Goal: Task Accomplishment & Management: Use online tool/utility

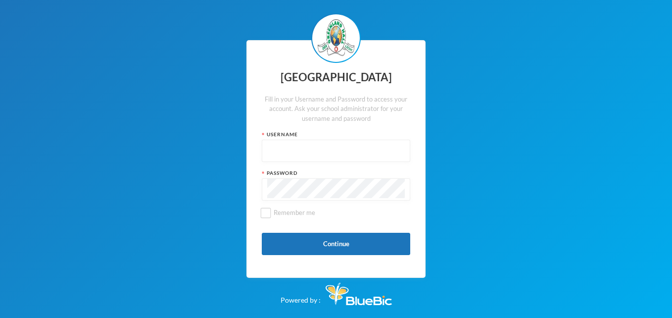
type input "glh25cs36"
click at [327, 240] on button "Continue" at bounding box center [336, 244] width 149 height 22
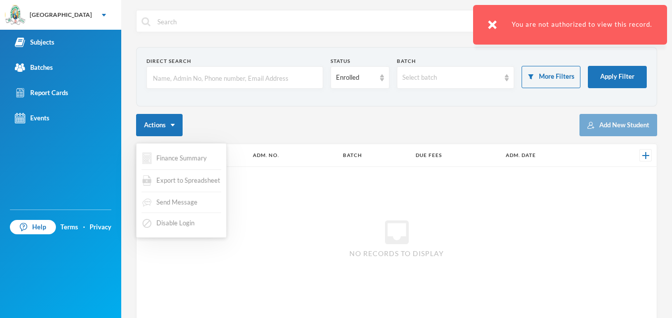
click at [153, 121] on button "Actions" at bounding box center [159, 125] width 47 height 22
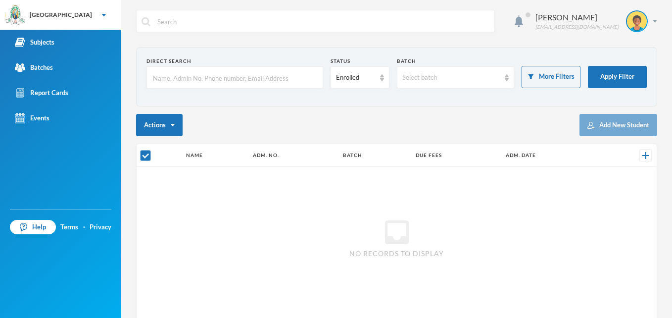
click at [43, 65] on div "Batches" at bounding box center [34, 67] width 38 height 10
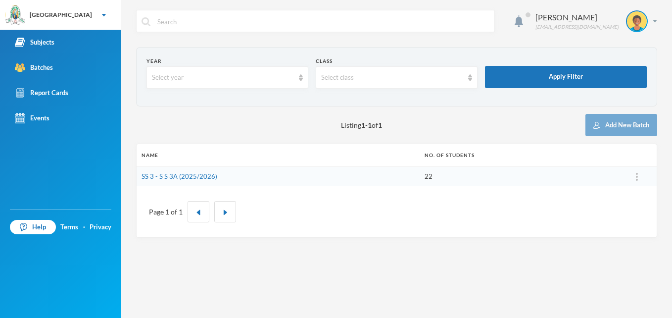
click at [54, 68] on link "Batches" at bounding box center [60, 67] width 121 height 25
click at [186, 173] on link "SS 3 - S S 3A (2025/2026)" at bounding box center [180, 176] width 76 height 8
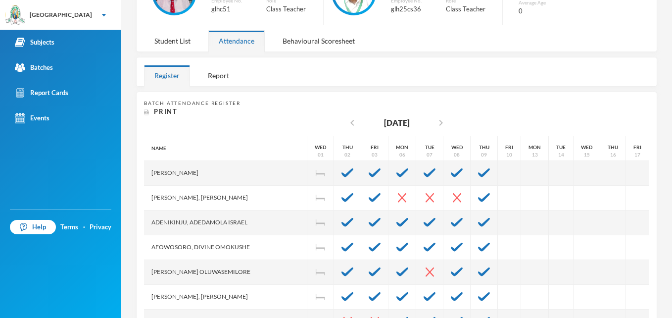
click at [471, 204] on div at bounding box center [484, 198] width 27 height 25
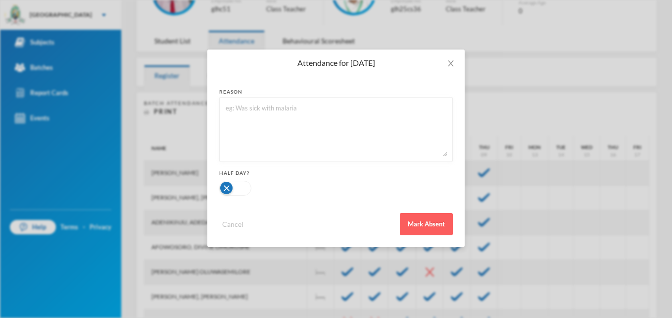
click at [431, 233] on button "Mark Absent" at bounding box center [426, 224] width 53 height 22
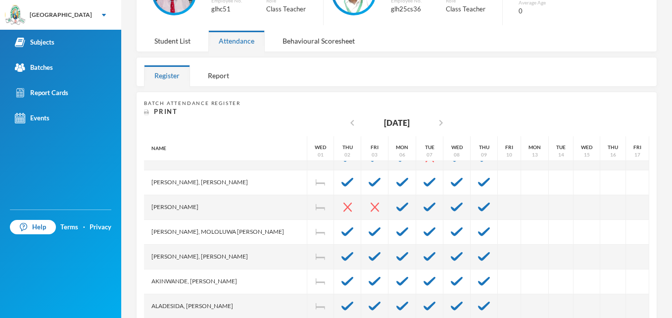
scroll to position [115, 0]
click at [471, 261] on div at bounding box center [484, 256] width 27 height 25
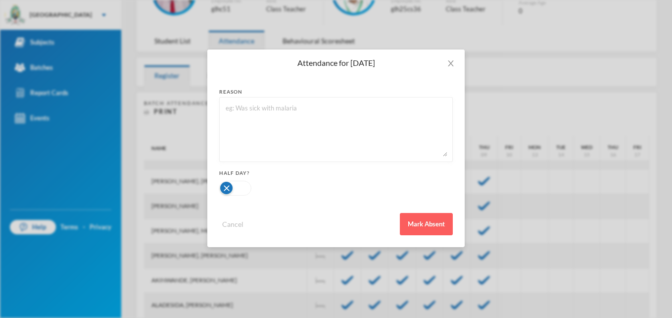
click at [434, 228] on button "Mark Absent" at bounding box center [426, 224] width 53 height 22
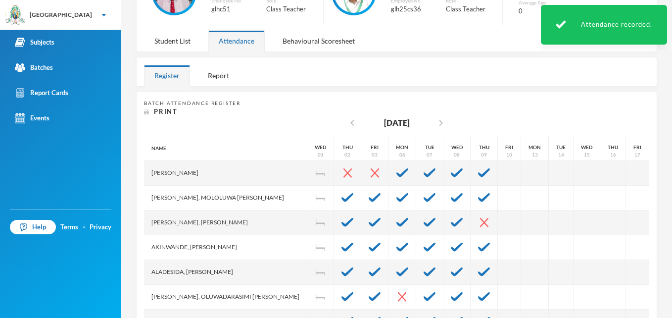
scroll to position [150, 0]
click at [471, 255] on div at bounding box center [484, 246] width 27 height 25
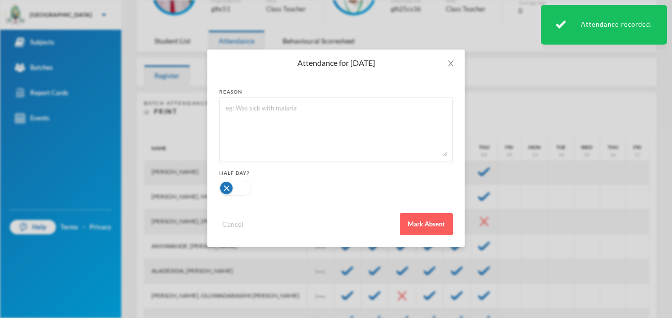
click at [437, 233] on button "Mark Absent" at bounding box center [426, 224] width 53 height 22
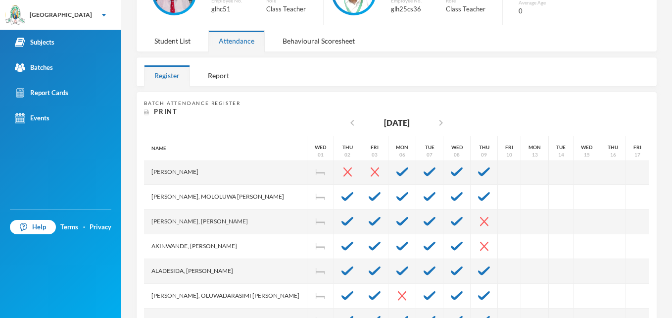
click at [480, 248] on img at bounding box center [484, 246] width 8 height 9
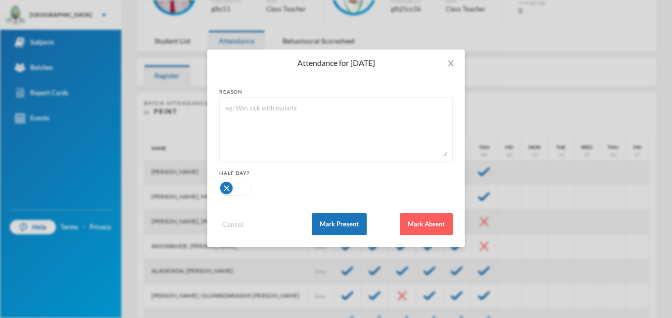
click at [350, 229] on button "Mark Present" at bounding box center [339, 224] width 55 height 22
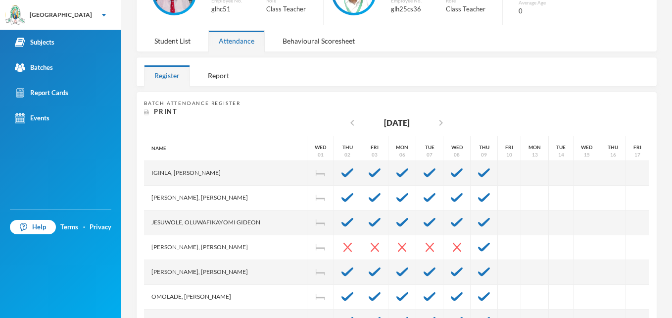
scroll to position [353, 0]
click at [478, 243] on img at bounding box center [484, 247] width 12 height 9
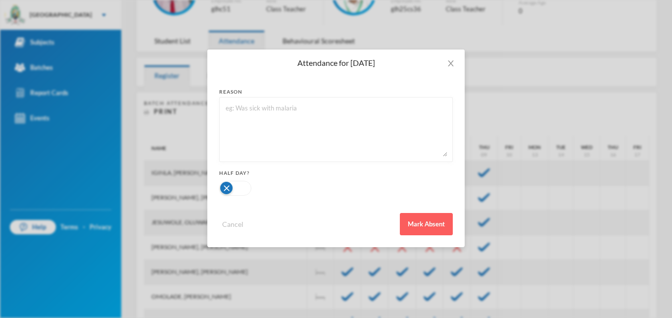
click at [436, 230] on button "Mark Absent" at bounding box center [426, 224] width 53 height 22
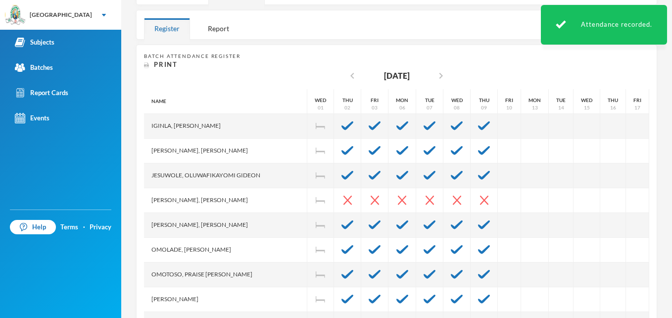
scroll to position [154, 0]
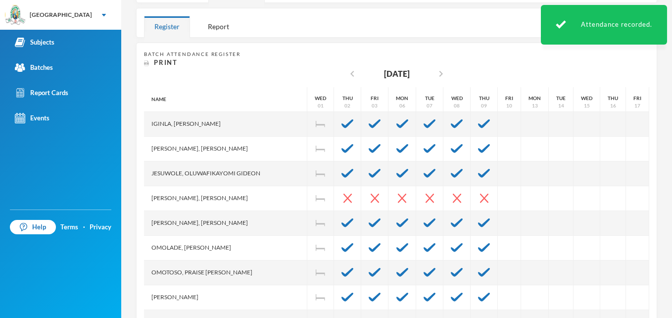
click at [471, 246] on div at bounding box center [484, 248] width 27 height 25
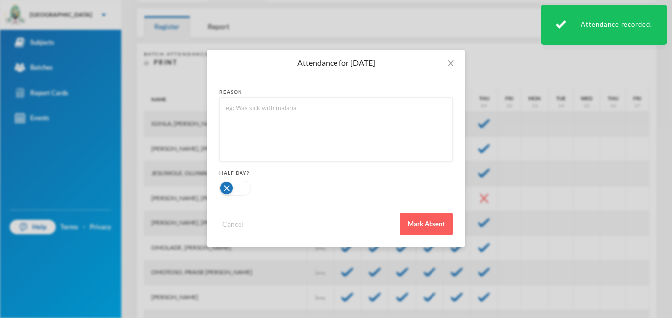
click at [437, 229] on button "Mark Absent" at bounding box center [426, 224] width 53 height 22
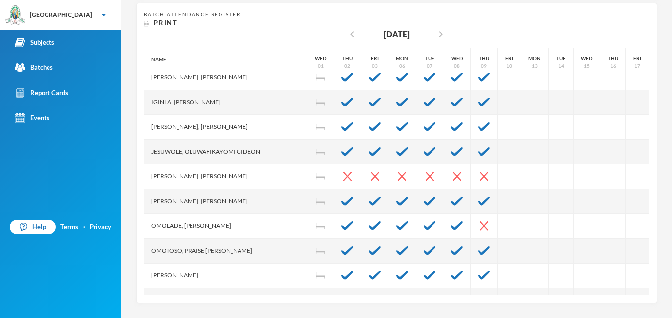
scroll to position [330, 0]
